Goal: Task Accomplishment & Management: Manage account settings

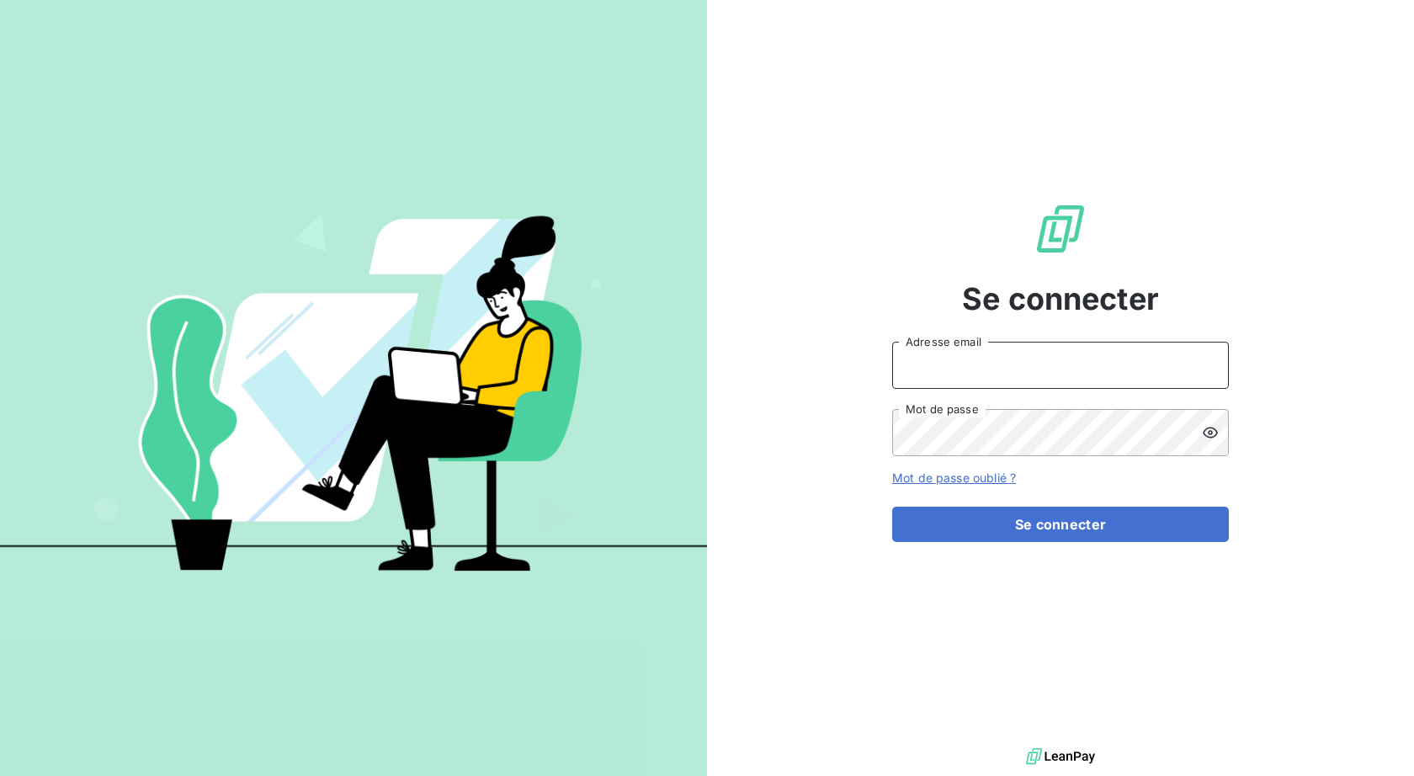
type input "[EMAIL_ADDRESS][DOMAIN_NAME]"
click at [1060, 524] on button "Se connecter" at bounding box center [1060, 524] width 337 height 35
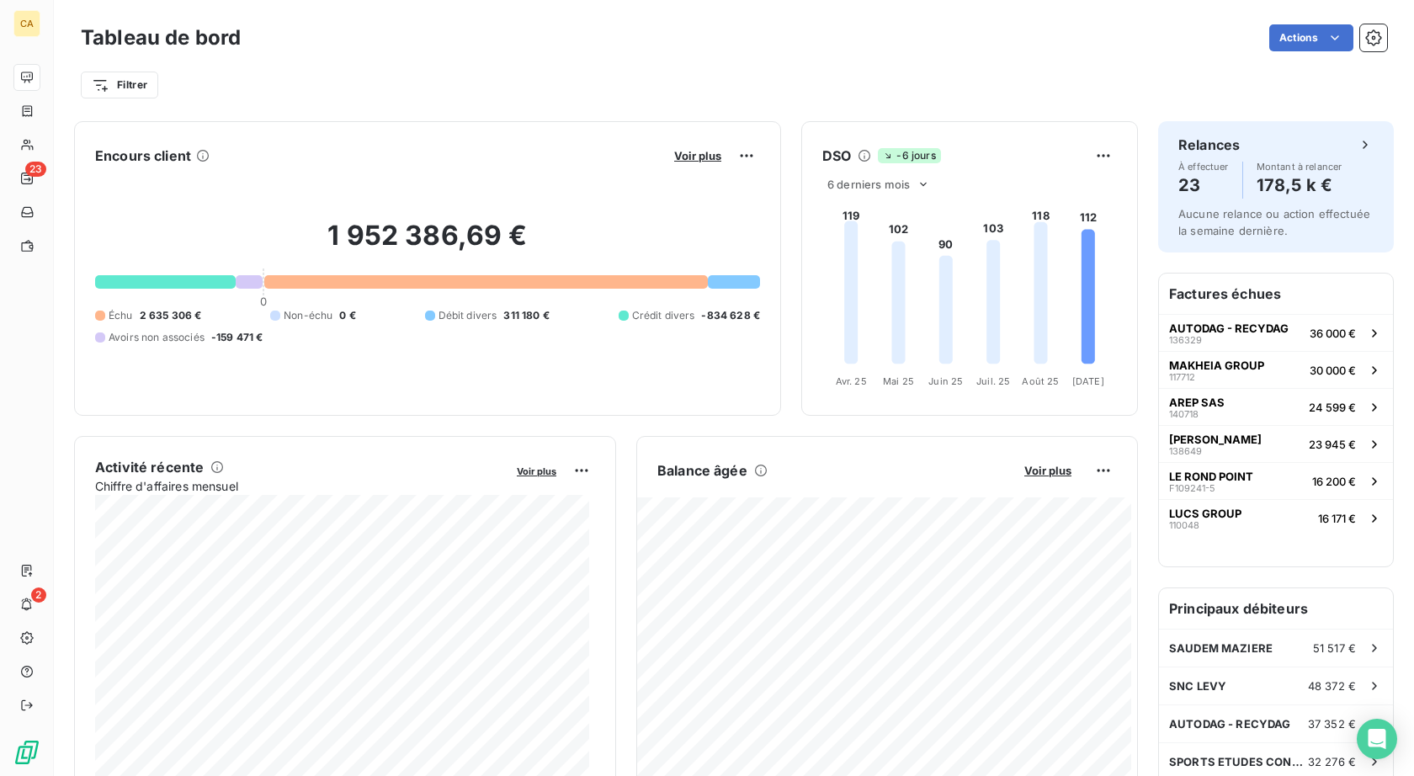
click at [952, 50] on div "Actions" at bounding box center [824, 37] width 1126 height 27
click at [1169, 29] on html "CA 23 2 Tableau de bord Actions Exporter le tableau de bord Filtrer Encours cli…" at bounding box center [707, 388] width 1414 height 776
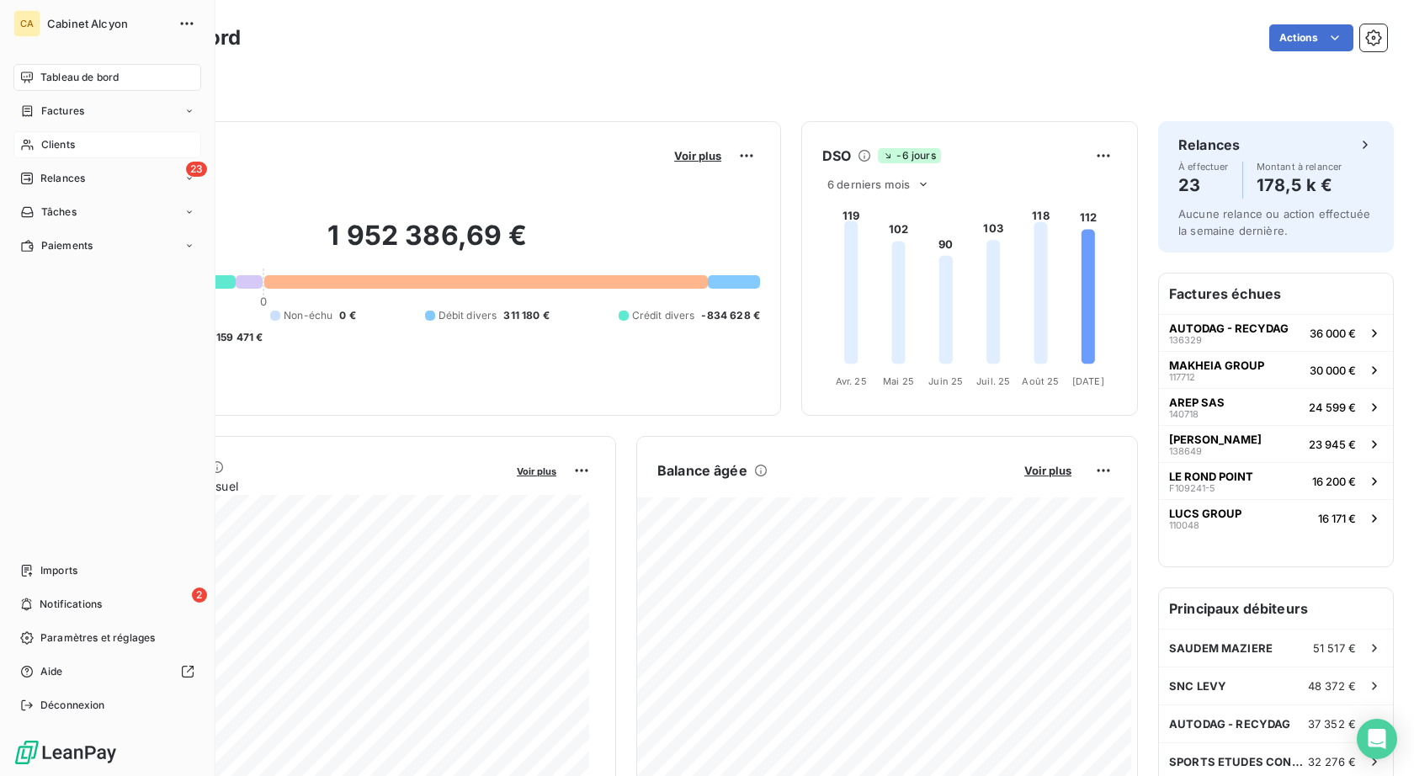
click at [60, 142] on span "Clients" at bounding box center [58, 144] width 34 height 15
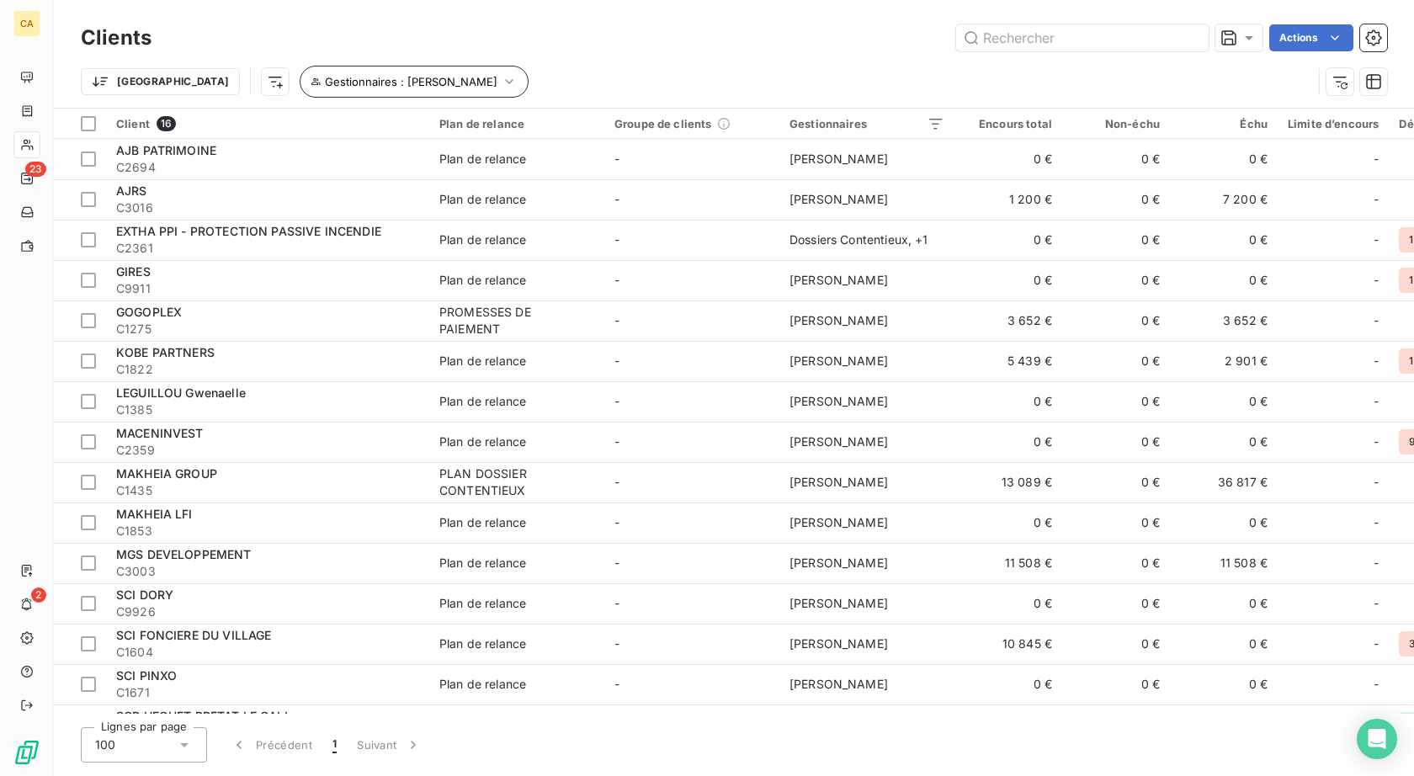
click at [501, 80] on icon "button" at bounding box center [509, 81] width 17 height 17
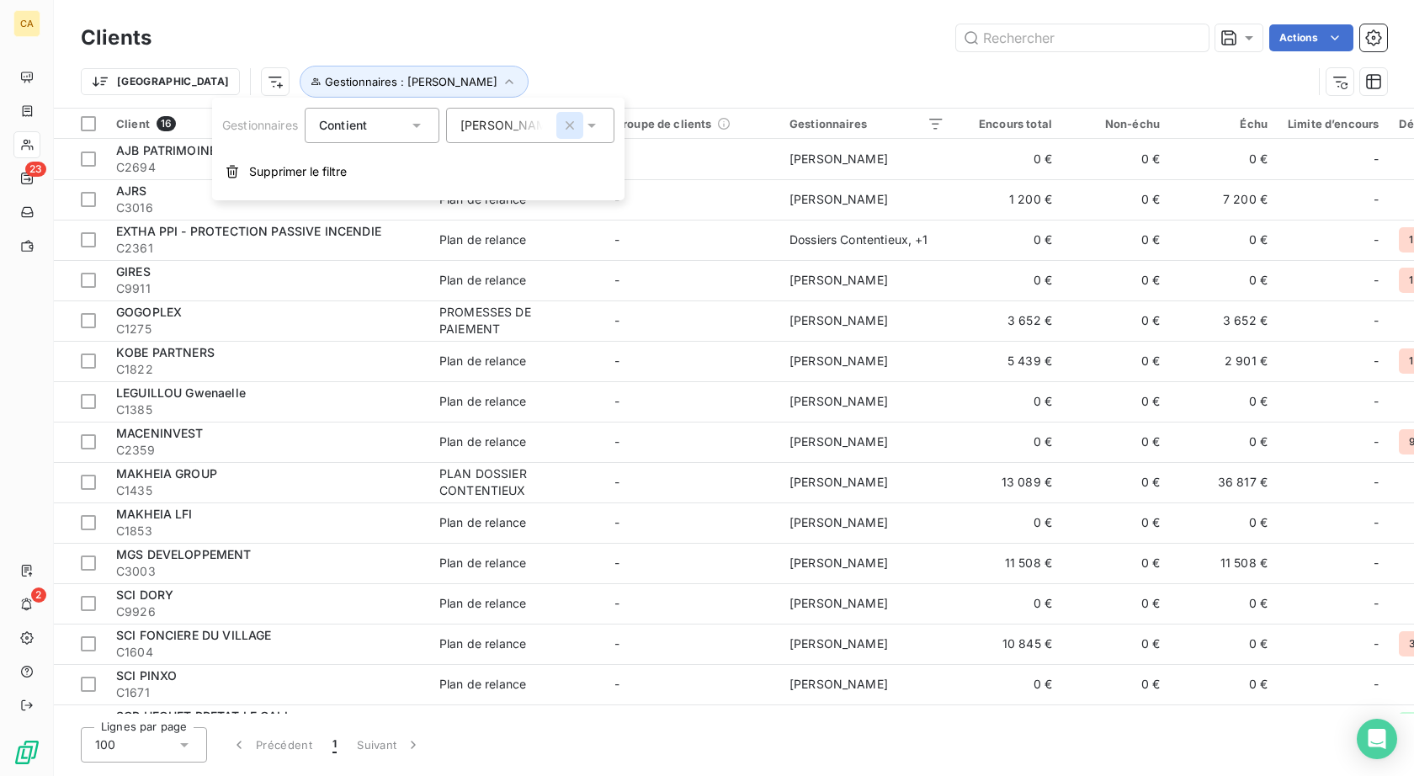
click at [572, 125] on icon "button" at bounding box center [570, 125] width 8 height 8
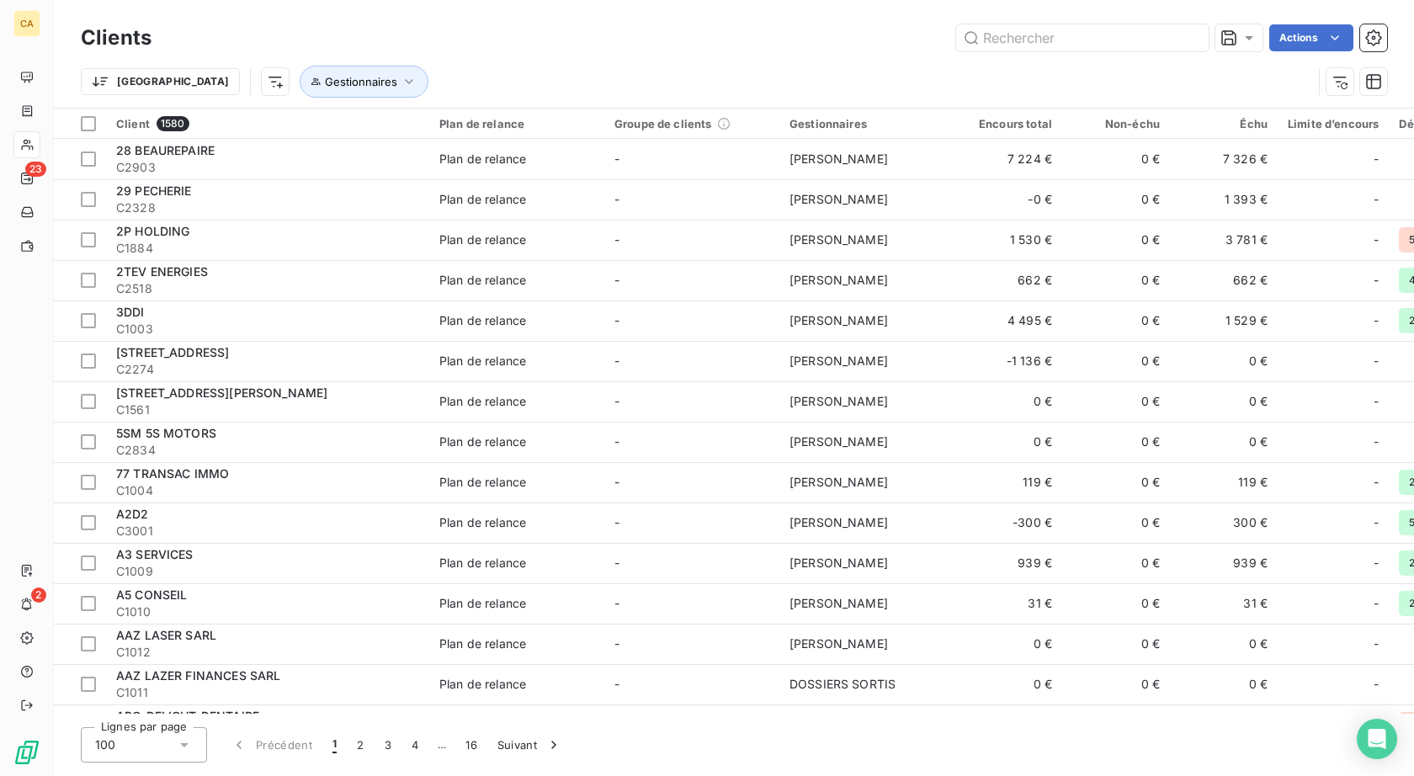
click at [551, 36] on div "Actions" at bounding box center [780, 37] width 1216 height 27
click at [1376, 35] on icon "button" at bounding box center [1374, 37] width 17 height 17
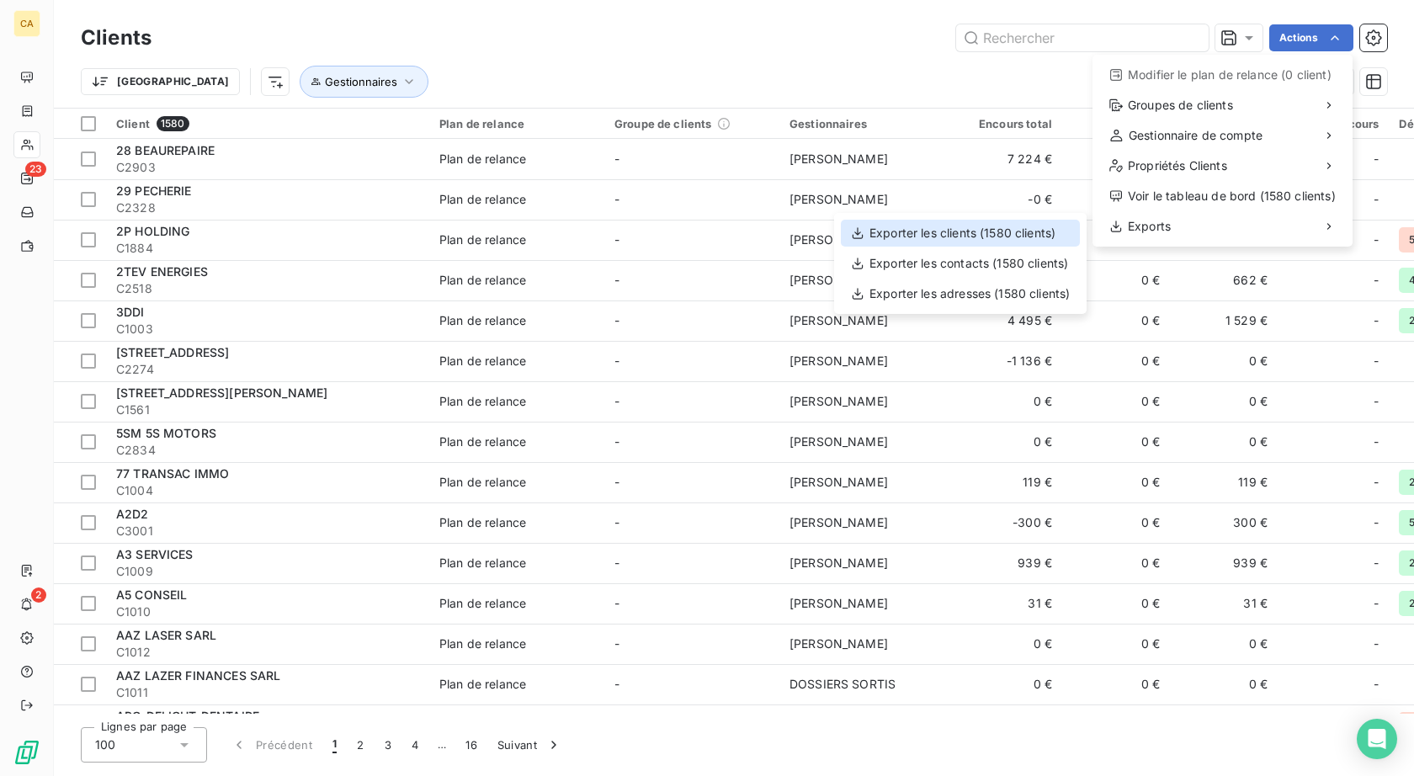
click at [1051, 232] on div "Exporter les clients (1580 clients)" at bounding box center [960, 233] width 239 height 27
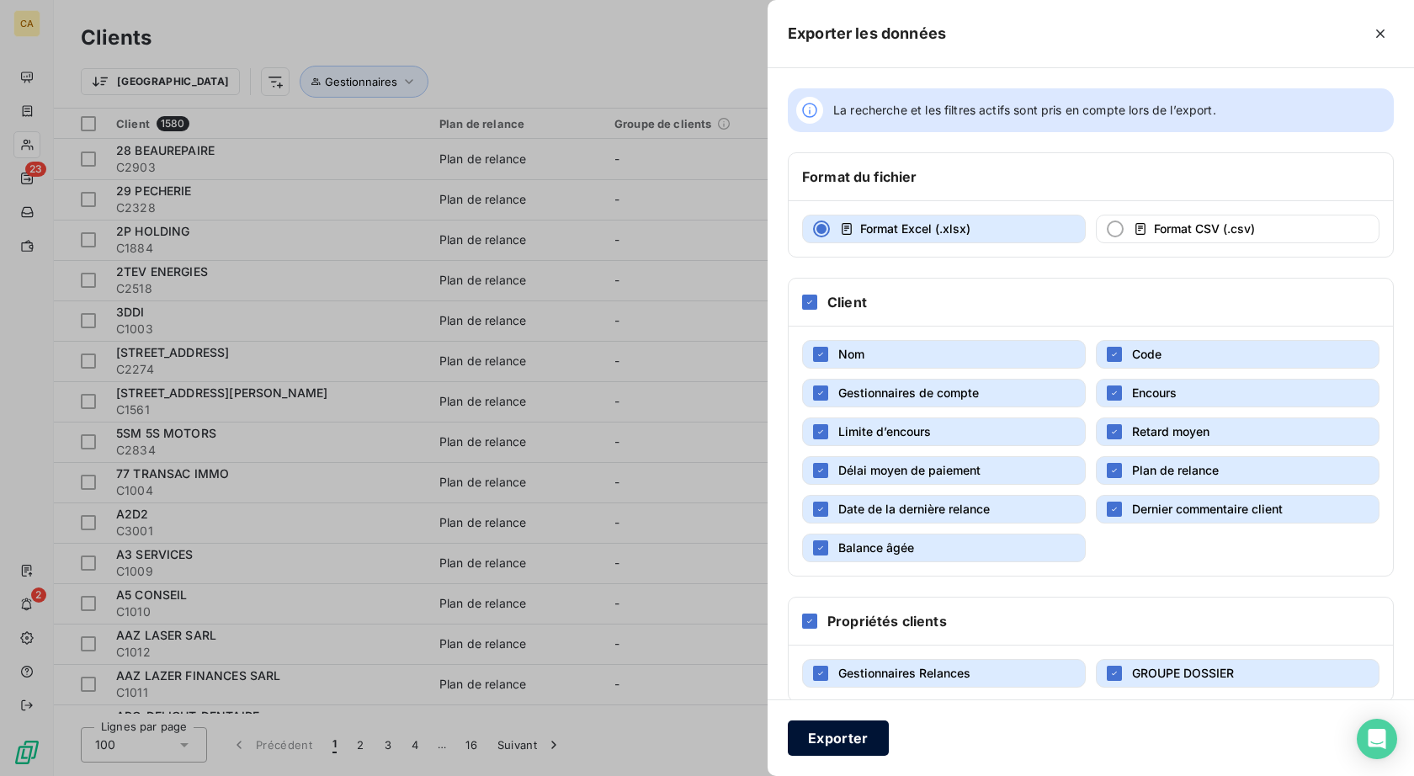
click at [827, 740] on button "Exporter" at bounding box center [838, 738] width 101 height 35
